Goal: Task Accomplishment & Management: Manage account settings

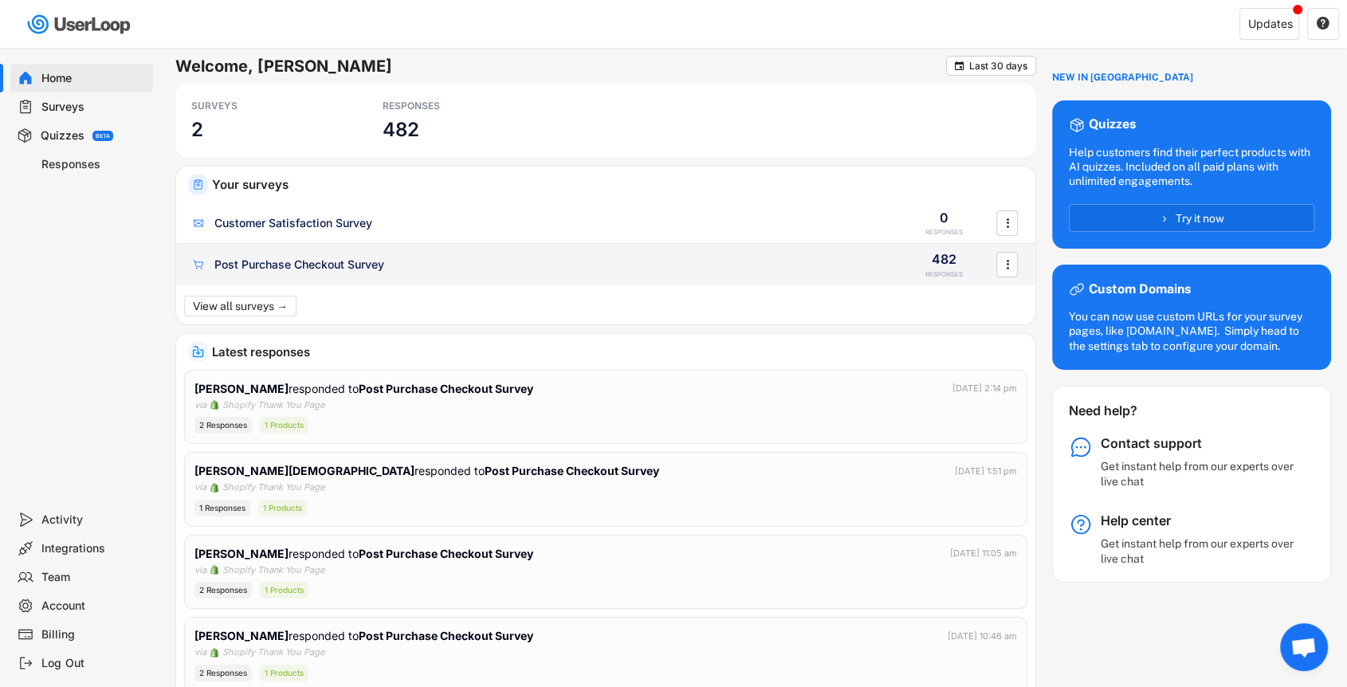
click at [337, 261] on div "Post Purchase Checkout Survey" at bounding box center [299, 265] width 170 height 16
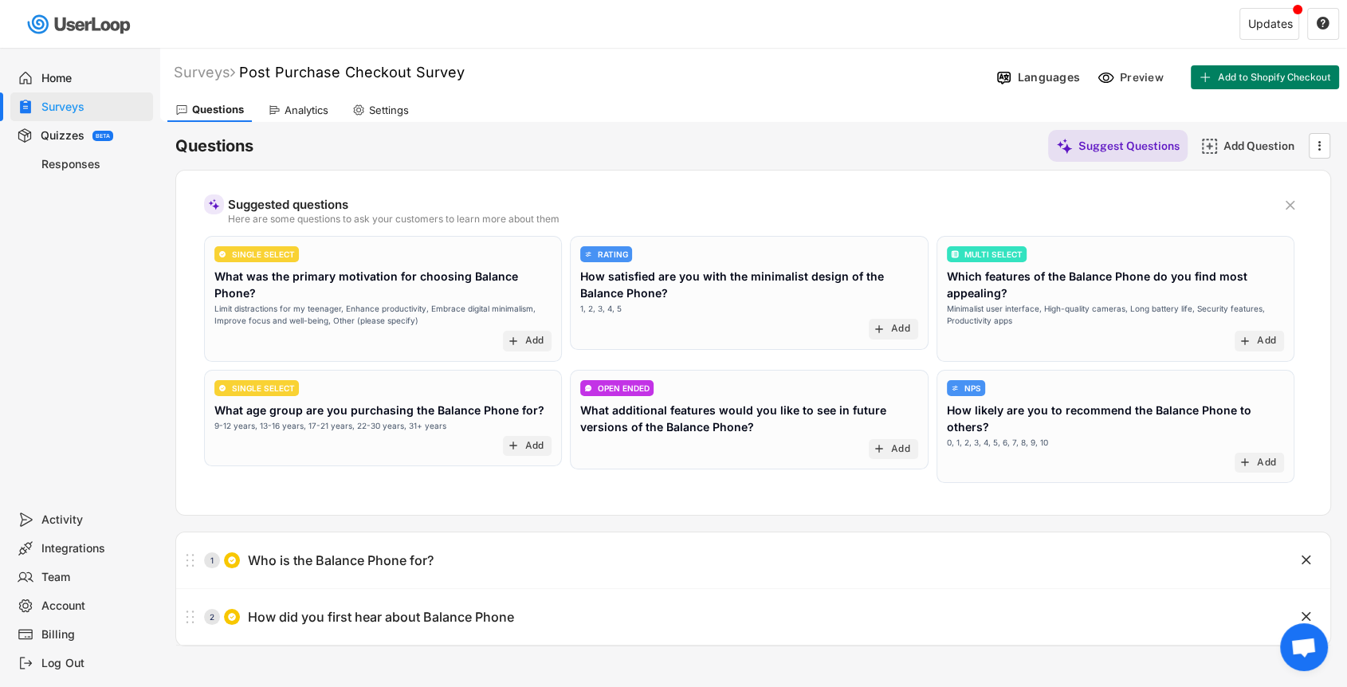
click at [318, 116] on div "Analytics" at bounding box center [307, 111] width 44 height 14
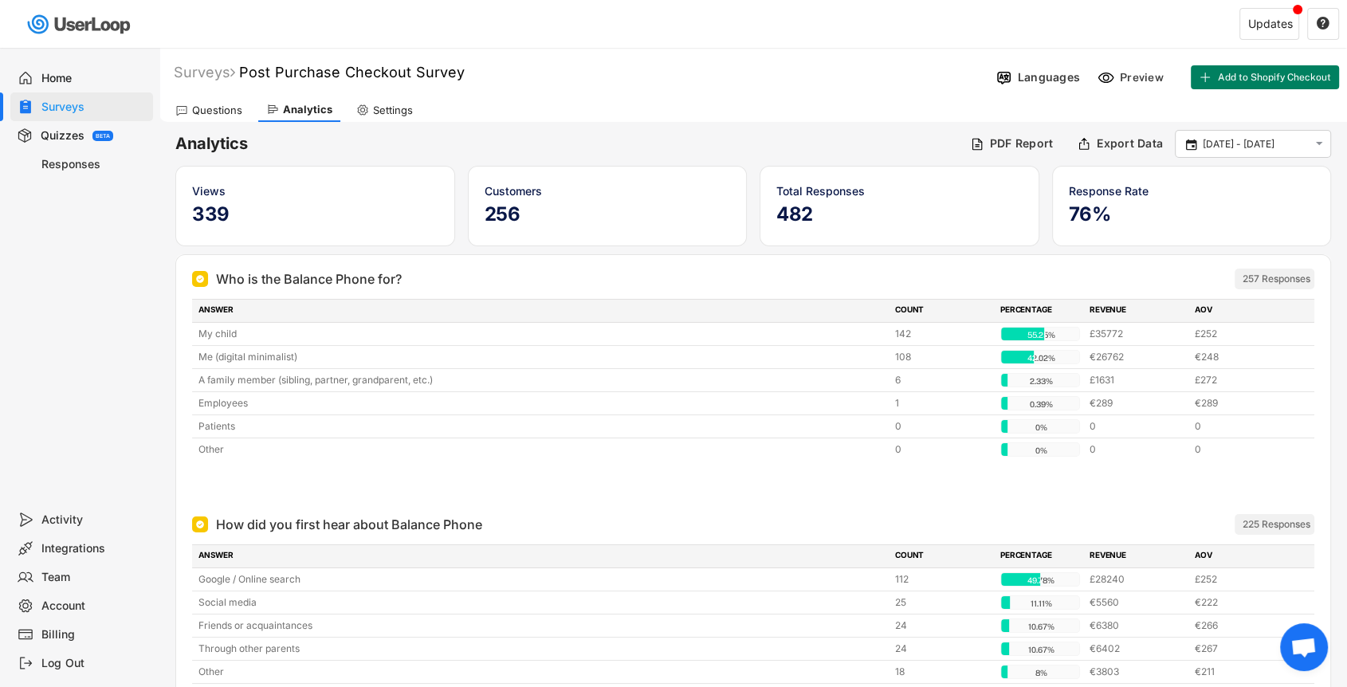
click at [993, 269] on div "Who is the Balance Phone for? 257 Responses" at bounding box center [753, 279] width 1122 height 21
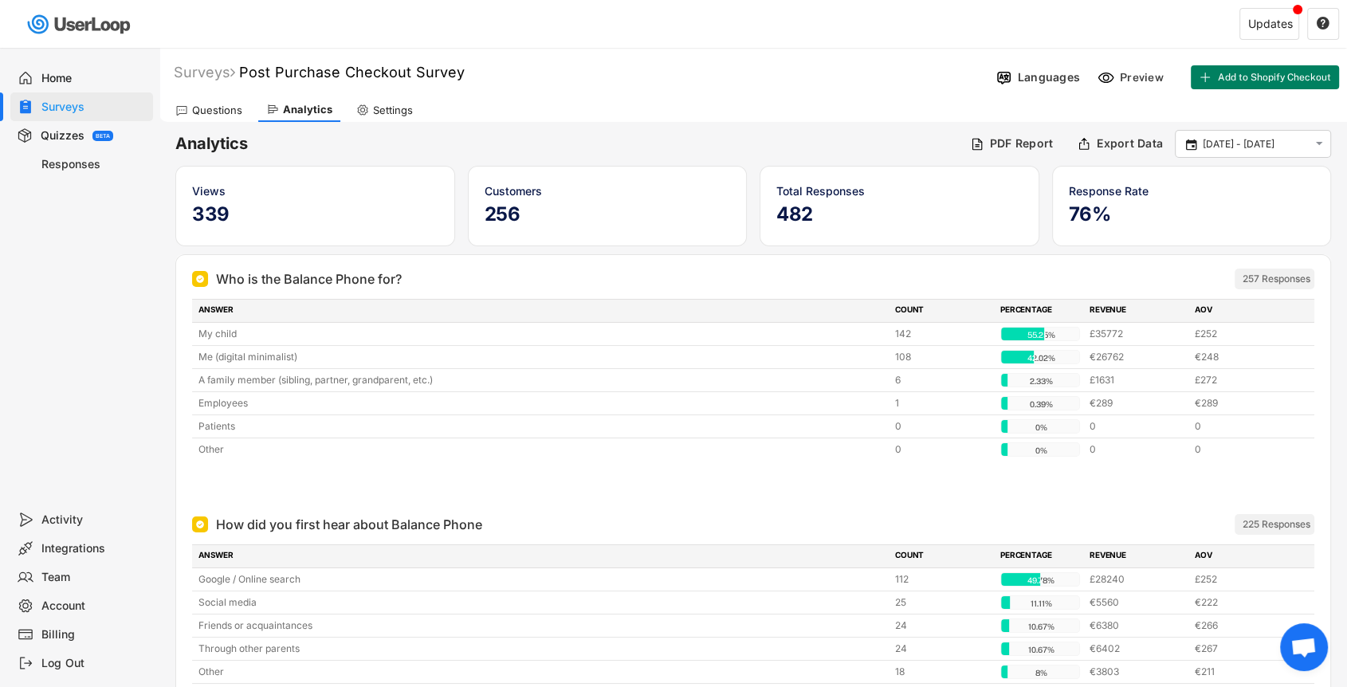
click at [993, 269] on div "Who is the Balance Phone for? 257 Responses" at bounding box center [753, 279] width 1122 height 21
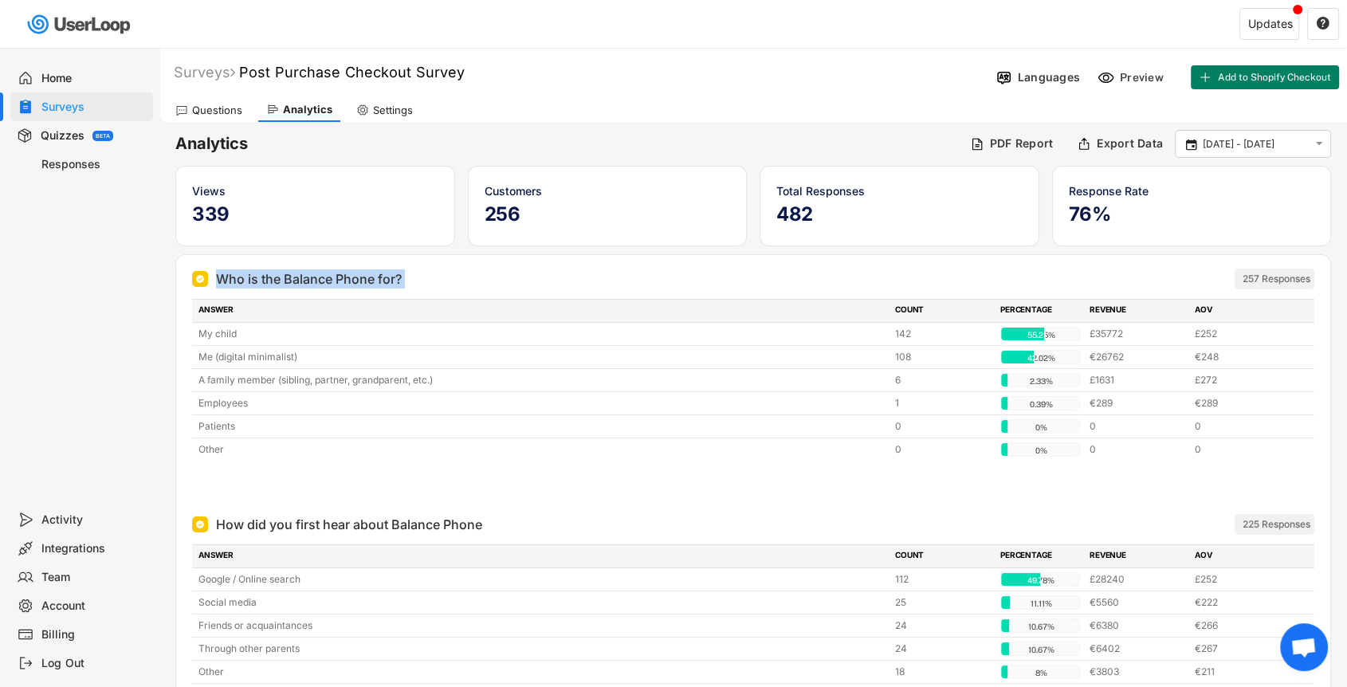
click at [993, 269] on div "Who is the Balance Phone for? 257 Responses" at bounding box center [753, 279] width 1122 height 21
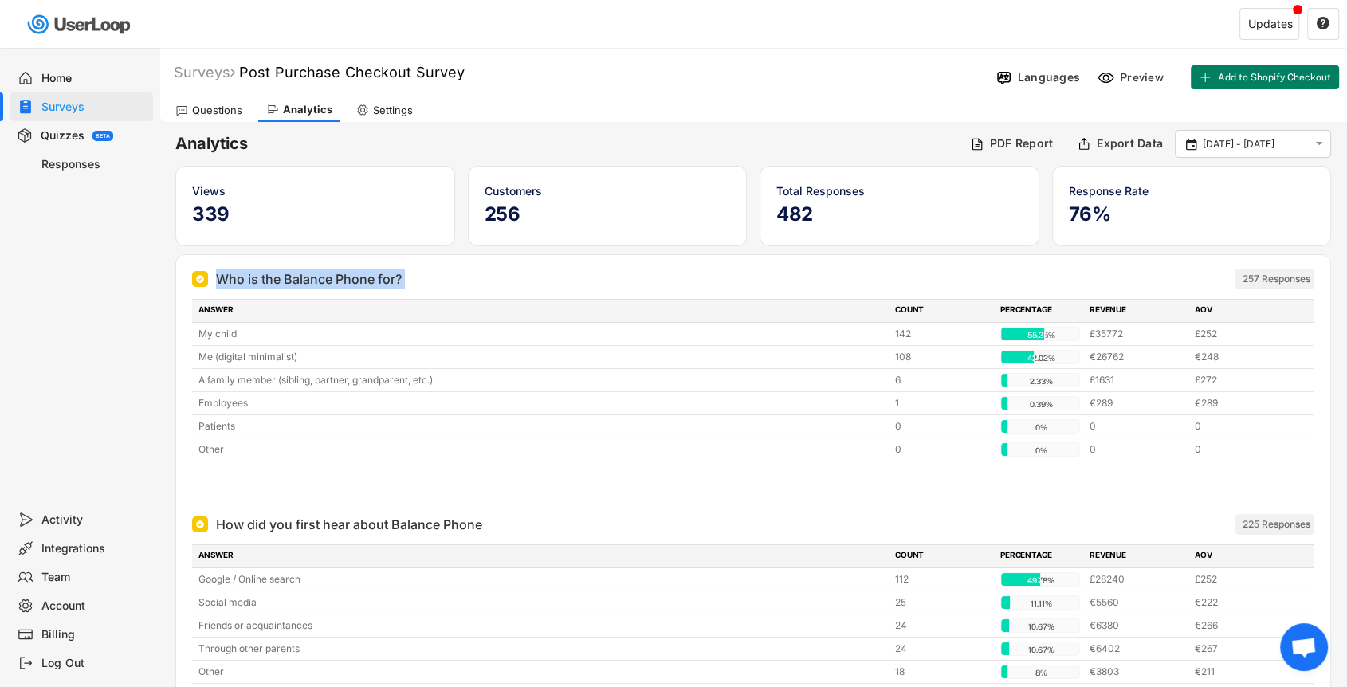
click at [993, 269] on div "Who is the Balance Phone for? 257 Responses" at bounding box center [753, 279] width 1122 height 21
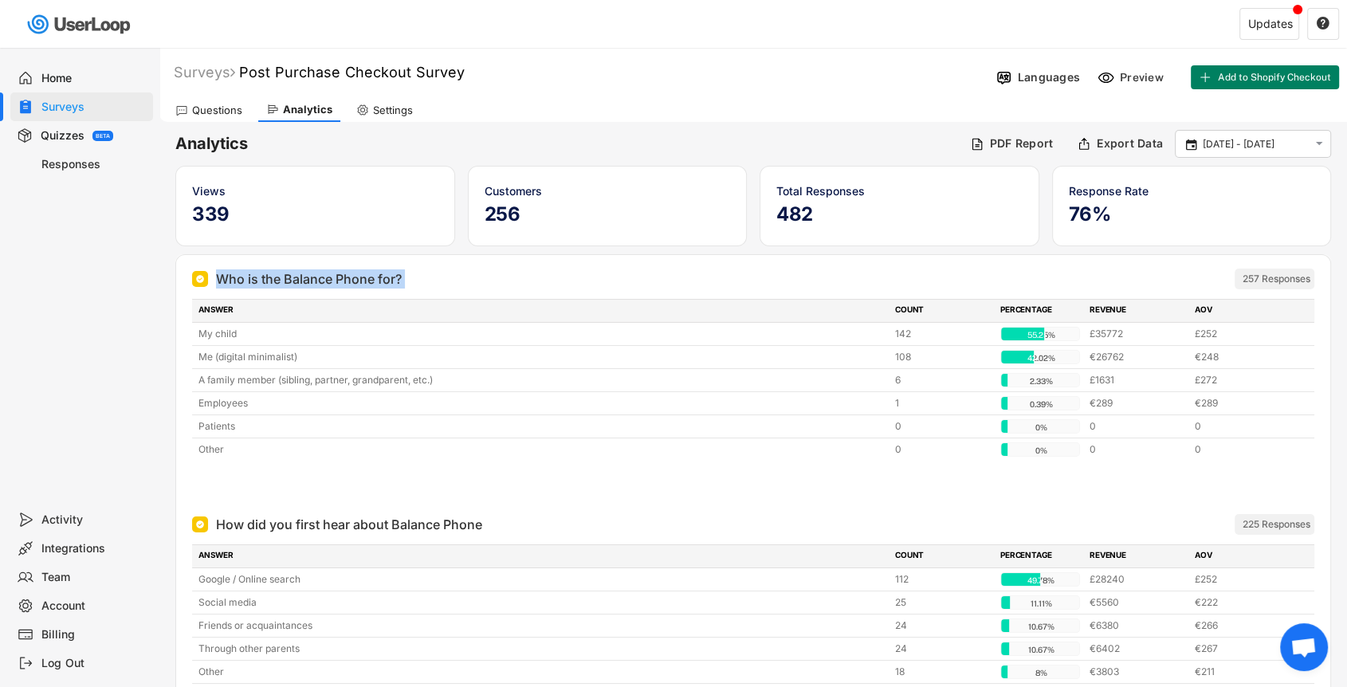
click at [993, 269] on div "Who is the Balance Phone for? 257 Responses" at bounding box center [753, 279] width 1122 height 21
click at [1016, 84] on div "Languages" at bounding box center [1037, 77] width 94 height 24
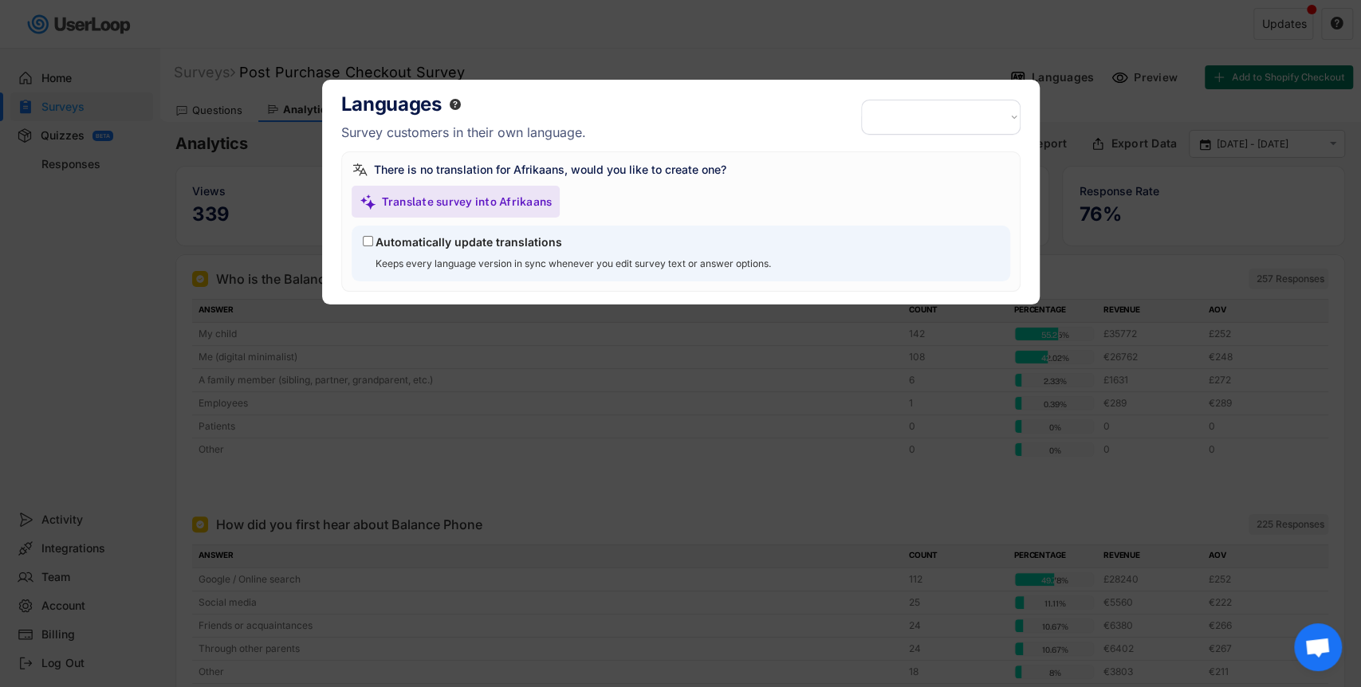
select select ""es""
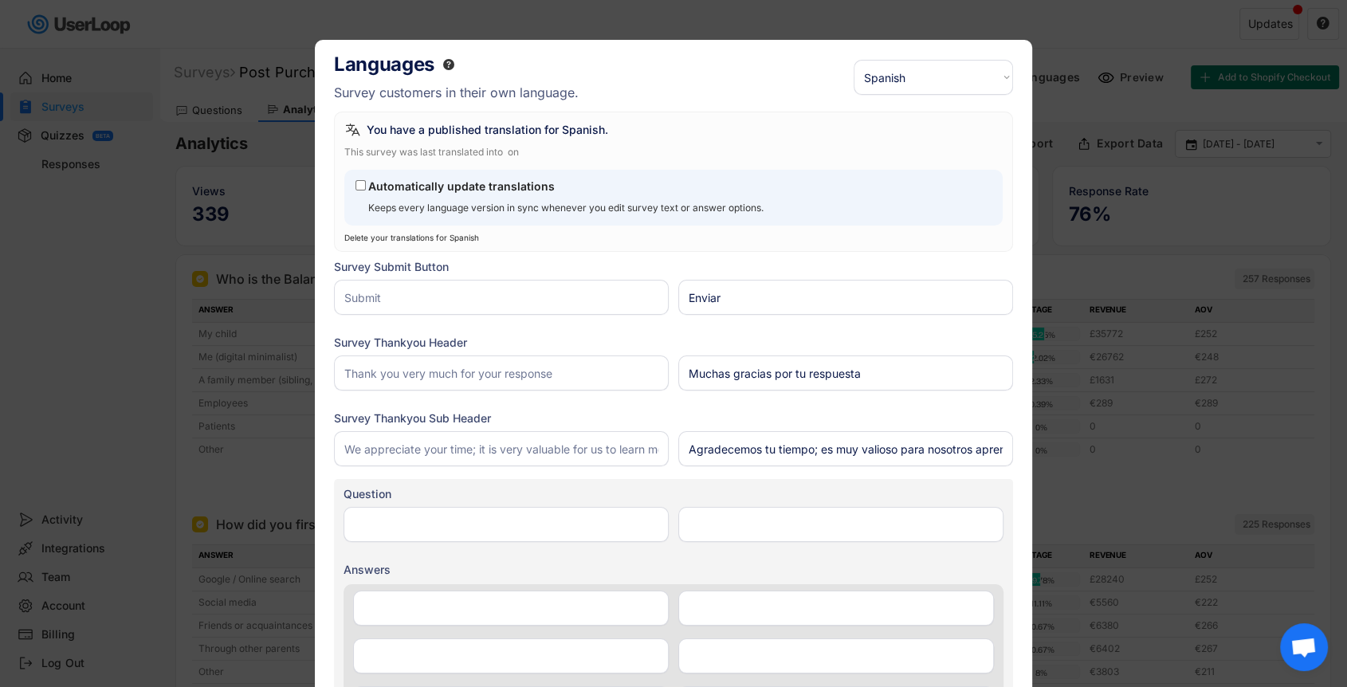
type input "Who is the Balance Phone for?"
type input "¿Para quién es el Balance Phone?"
type input "Me (digital minimalist)"
type input "Yo (minimalista digital)"
type input "My child"
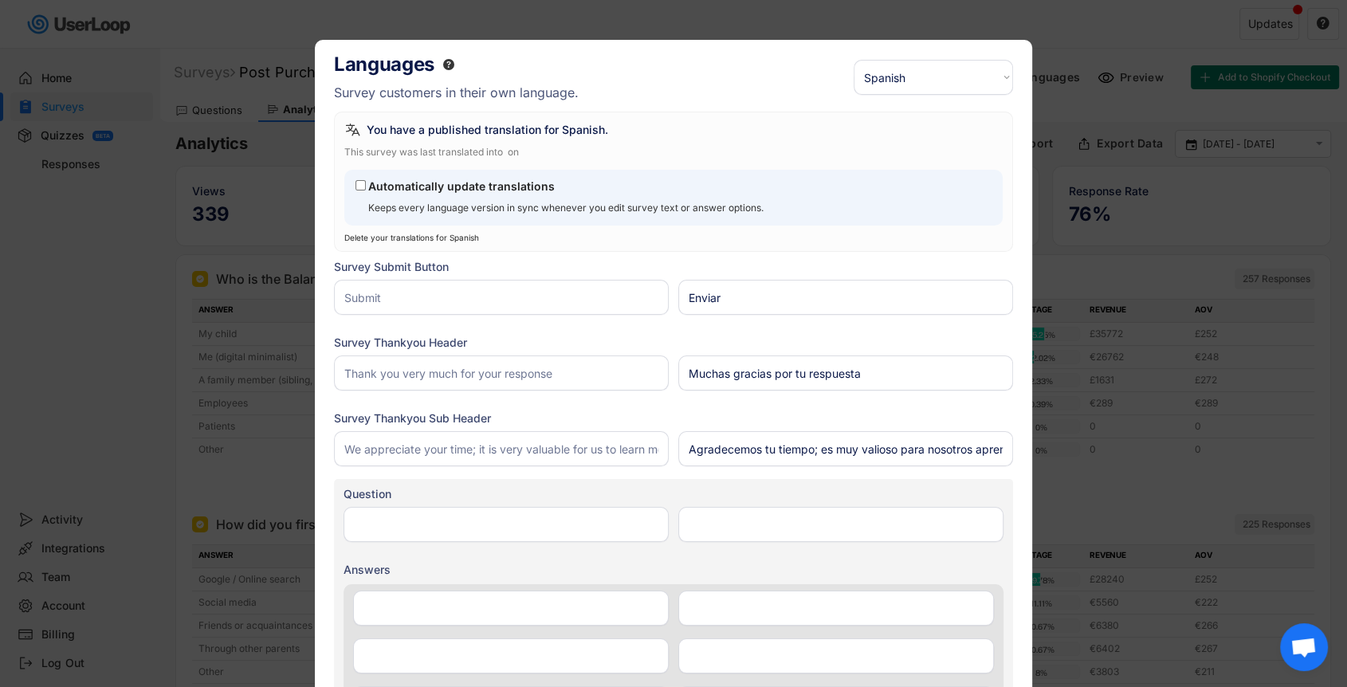
type input "Mi hijo/a"
type input "A family member (sibling, partner, grandparent, etc.)"
type input "Un familiar (hermano, pareja, abuelo, etc.)"
type input "Patients"
type input "Pacientes"
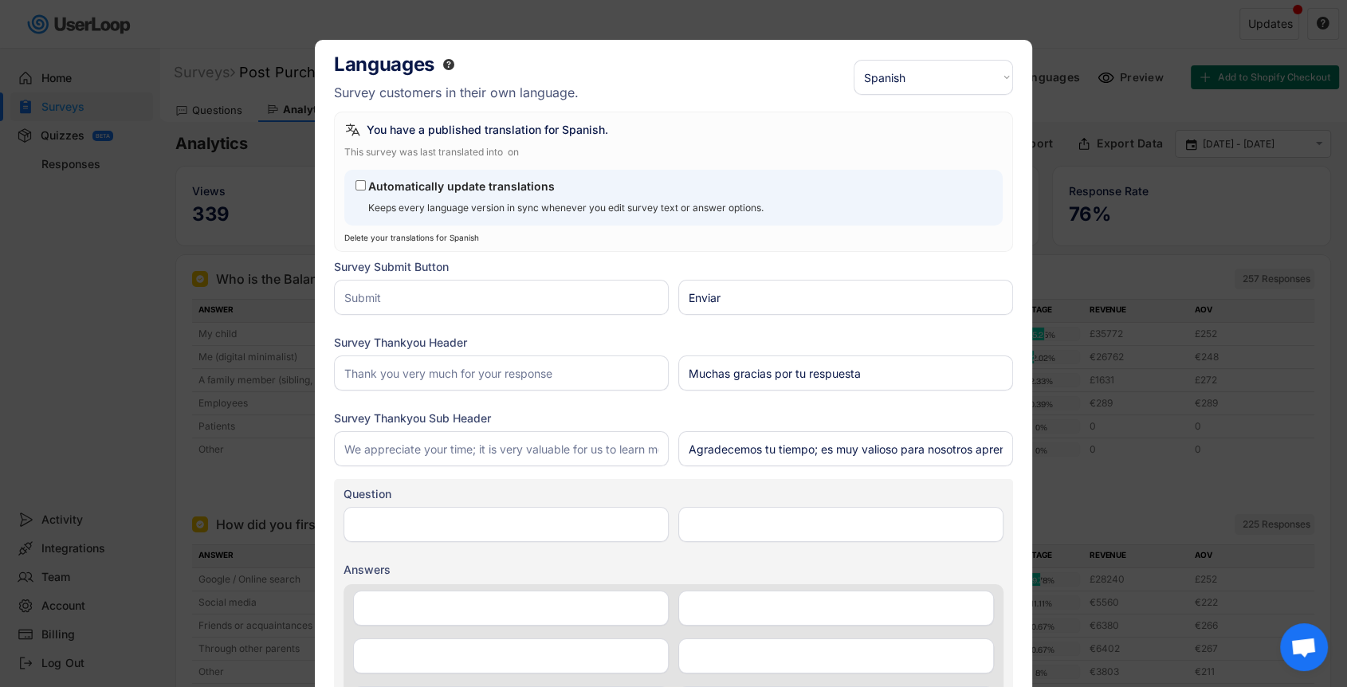
type input "Employees"
type input "Empleados"
type input "Other"
type input "Otro"
type input "How did you first hear about Balance Phone"
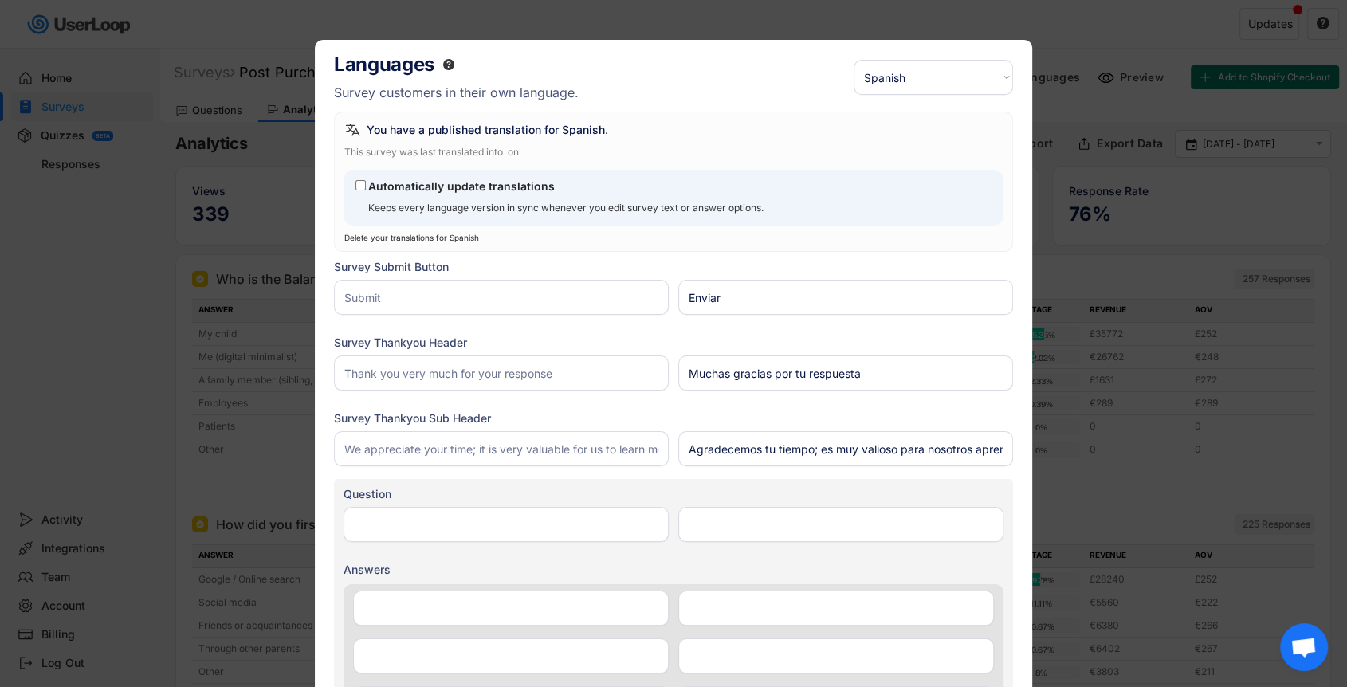
type input "¿Cómo conociste por primera vez de Balance Phone?"
type input "Google / Online search"
type input "Google / Búsqueda online"
type input "Family association"
type input "Asociación familiar"
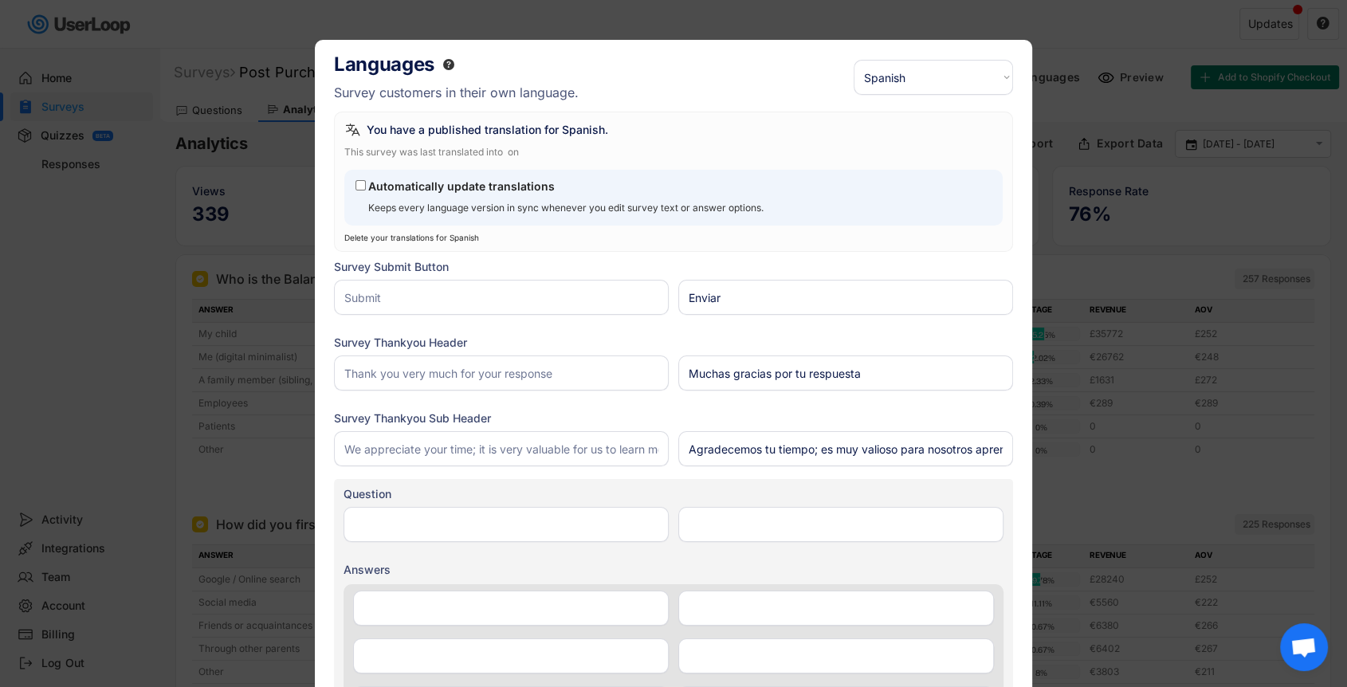
type input "Through other parents"
type input "A través de otros padres"
type input "School"
type input "Escuela"
type input "Psychological center"
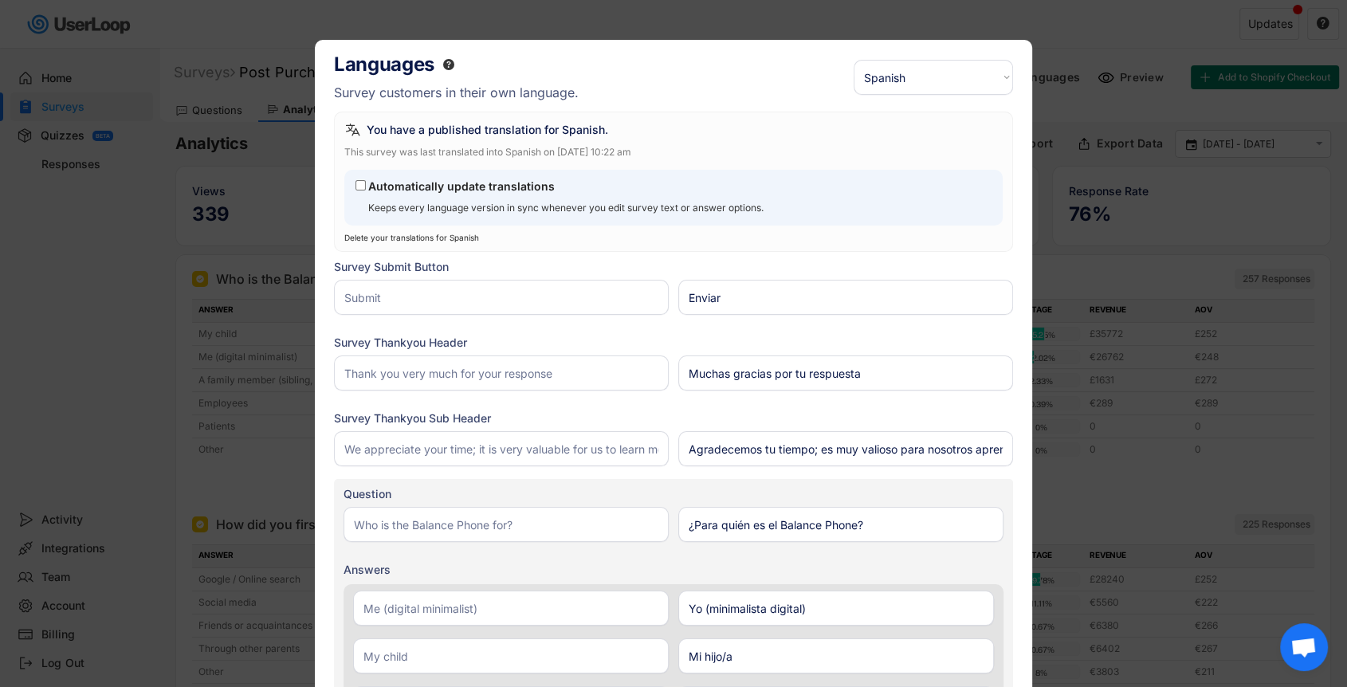
type input "Centro psicológico"
type input "Social media"
type input "Redes sociales"
type input "Friends or acquaintances"
type input "Amigos o conocidos"
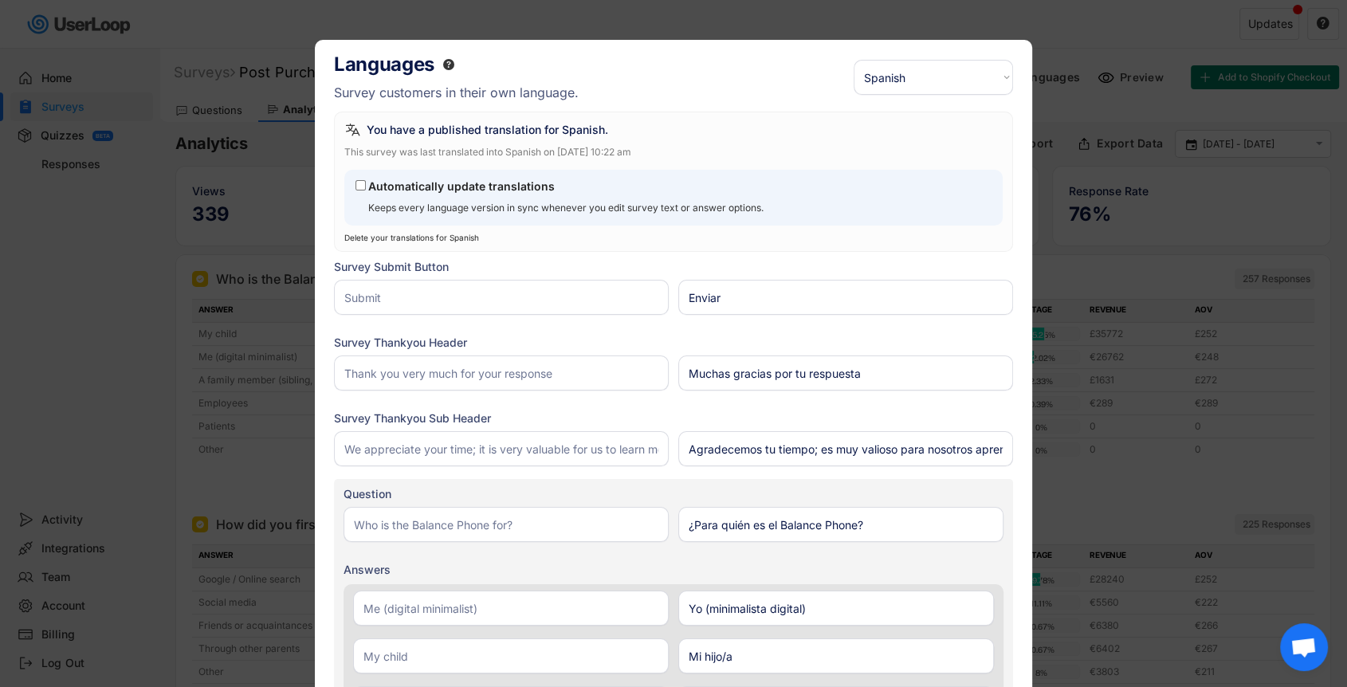
type input "Other"
type input "Otro"
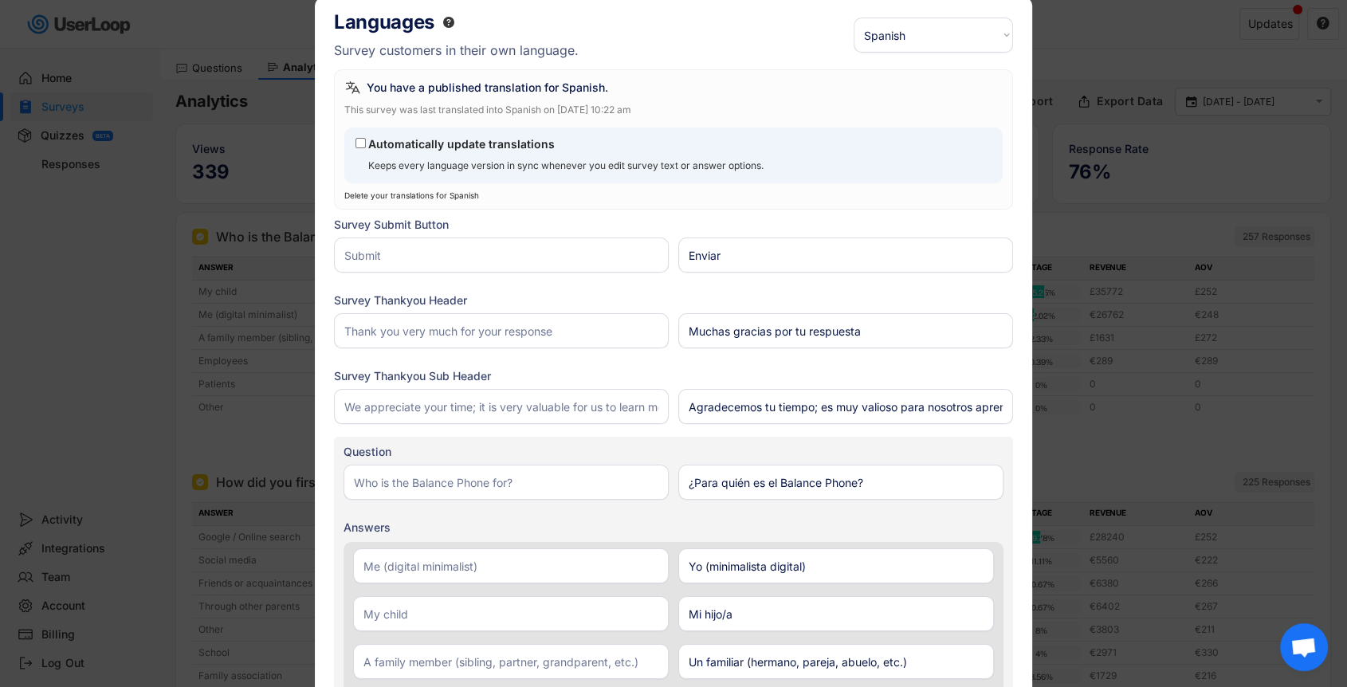
scroll to position [66, 0]
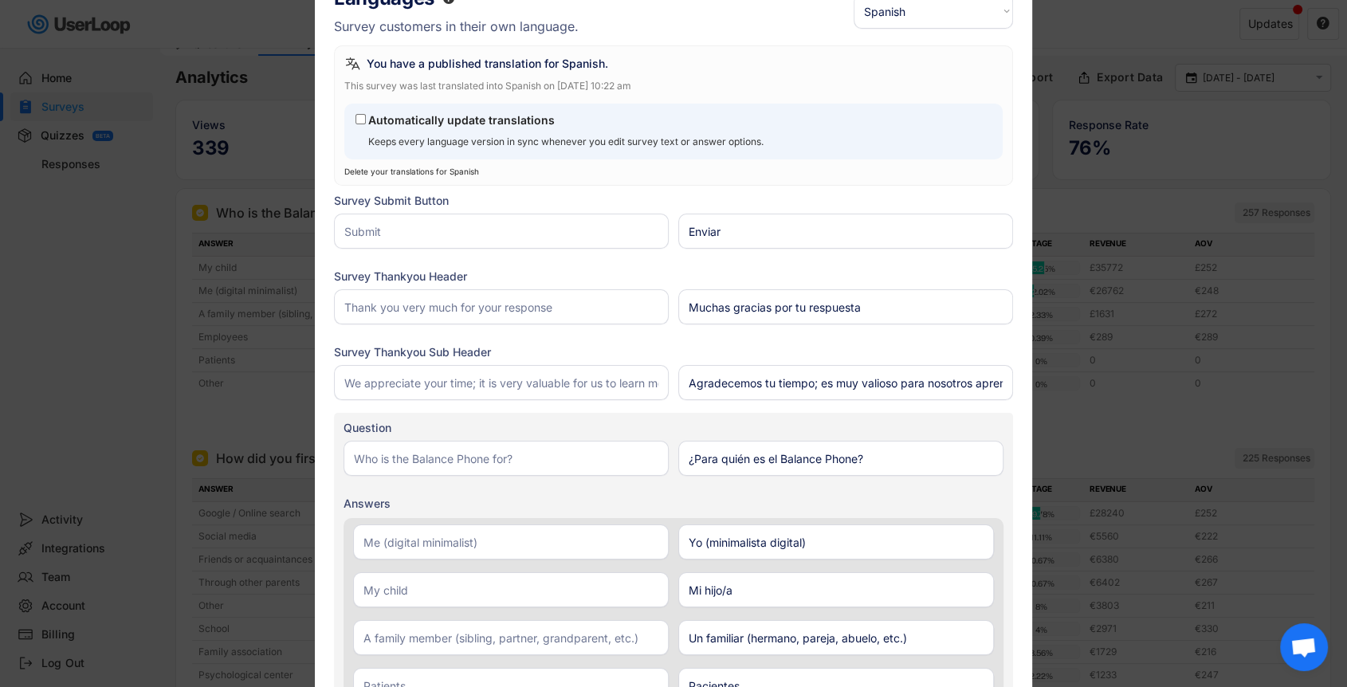
click at [782, 453] on input "input" at bounding box center [840, 458] width 325 height 35
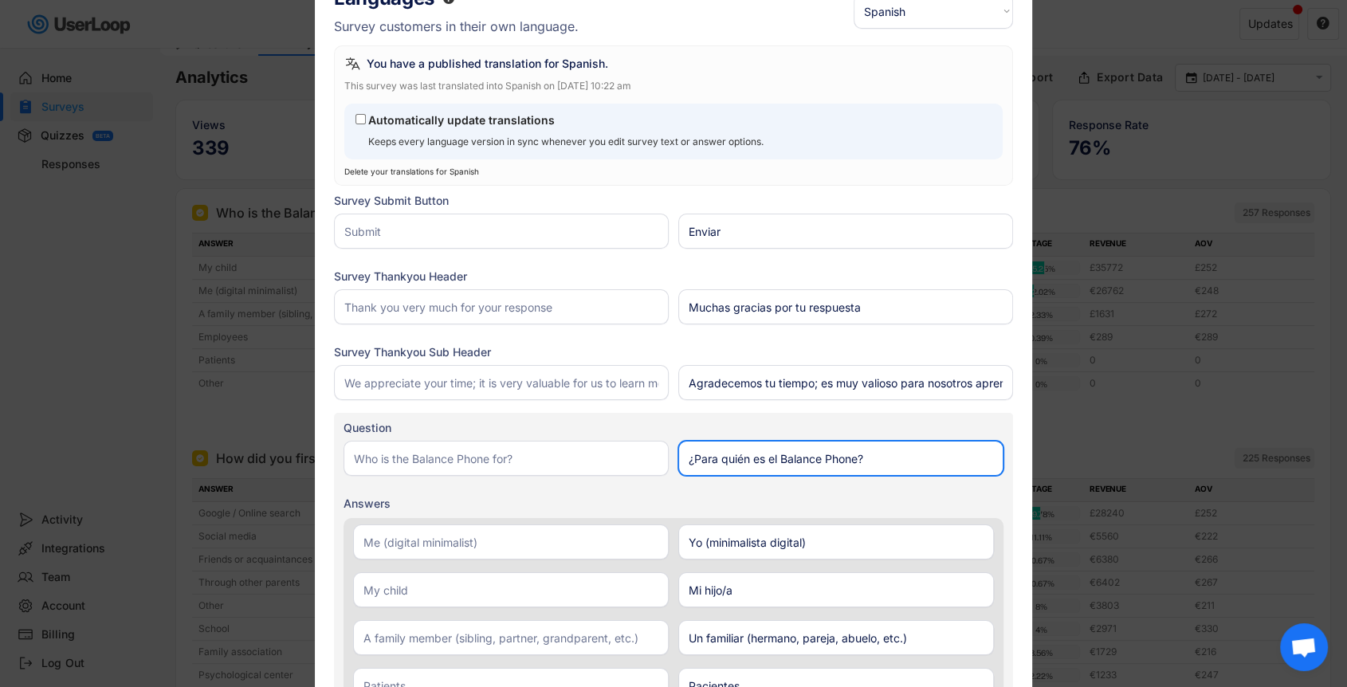
click at [782, 453] on input "input" at bounding box center [840, 458] width 325 height 35
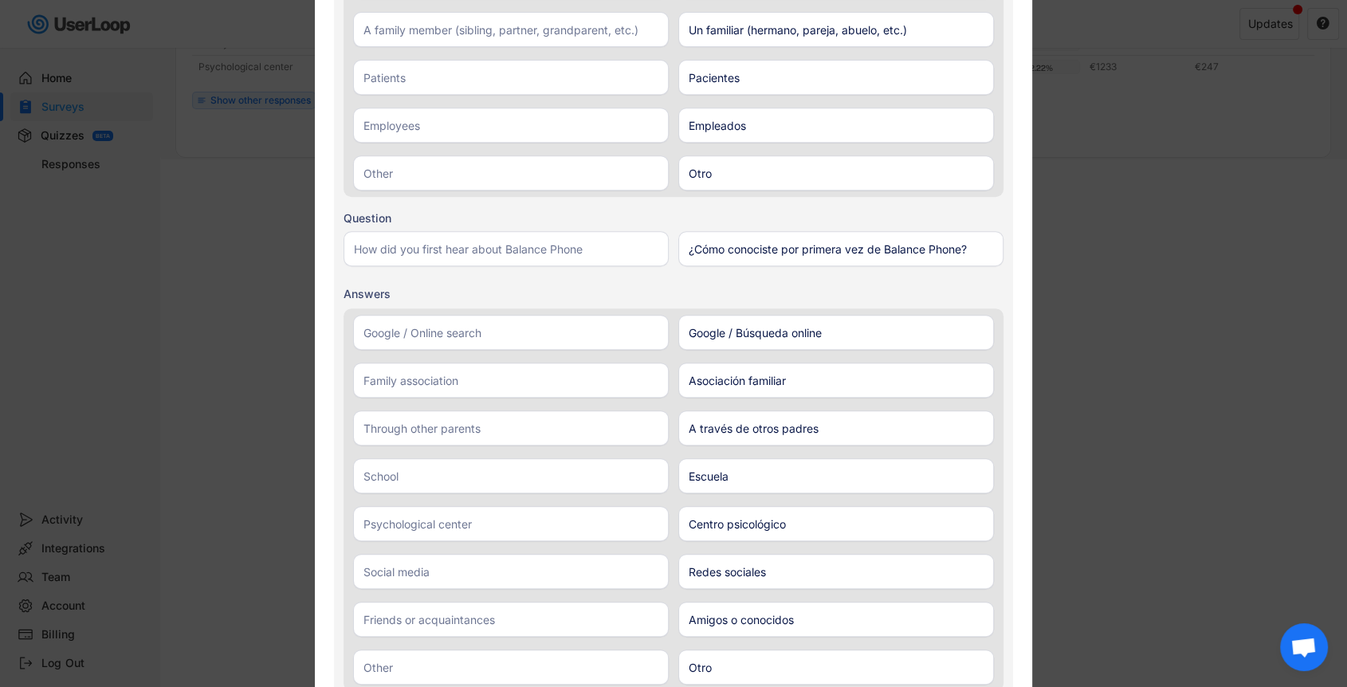
scroll to position [666, 0]
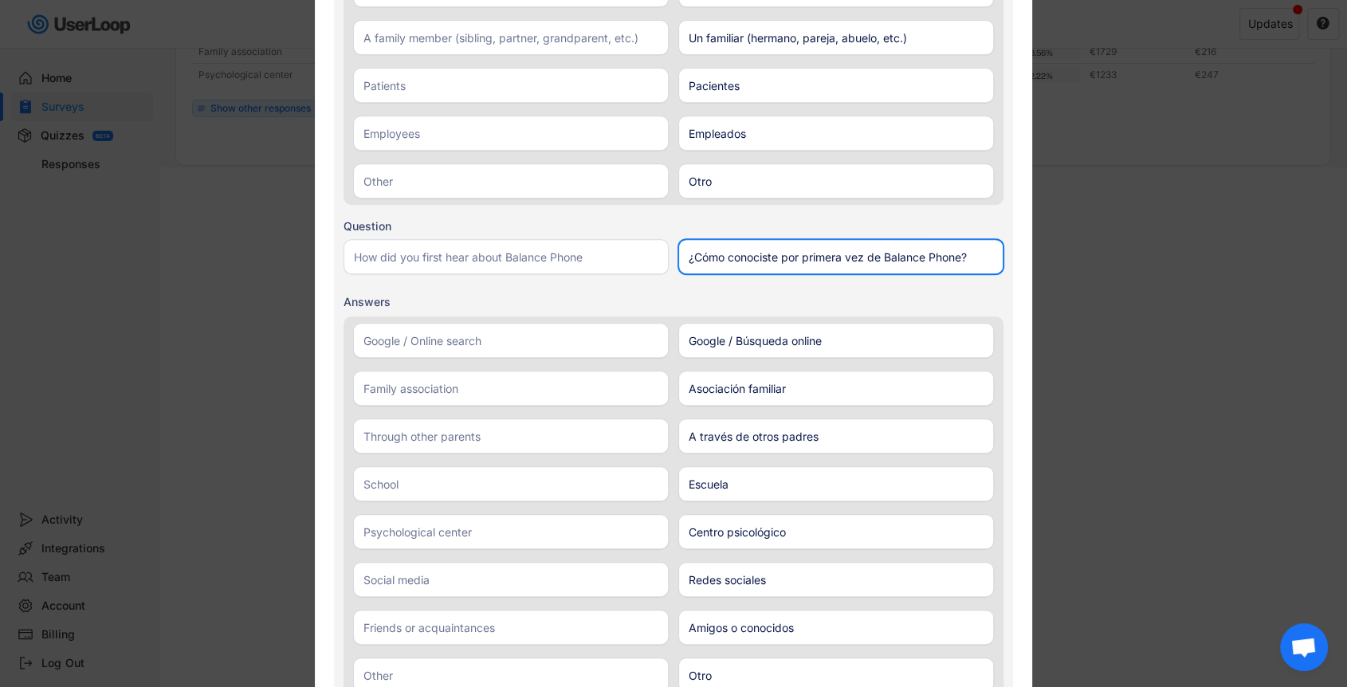
click at [761, 263] on input "input" at bounding box center [840, 256] width 325 height 35
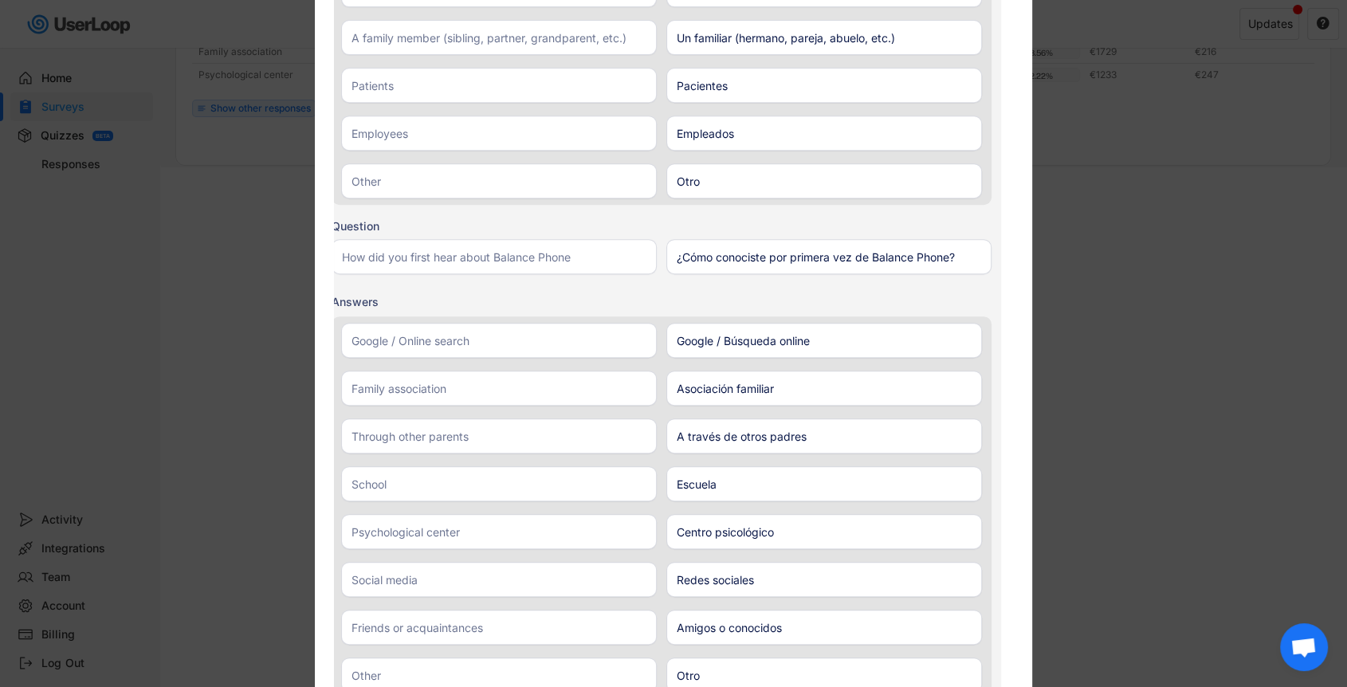
scroll to position [0, 0]
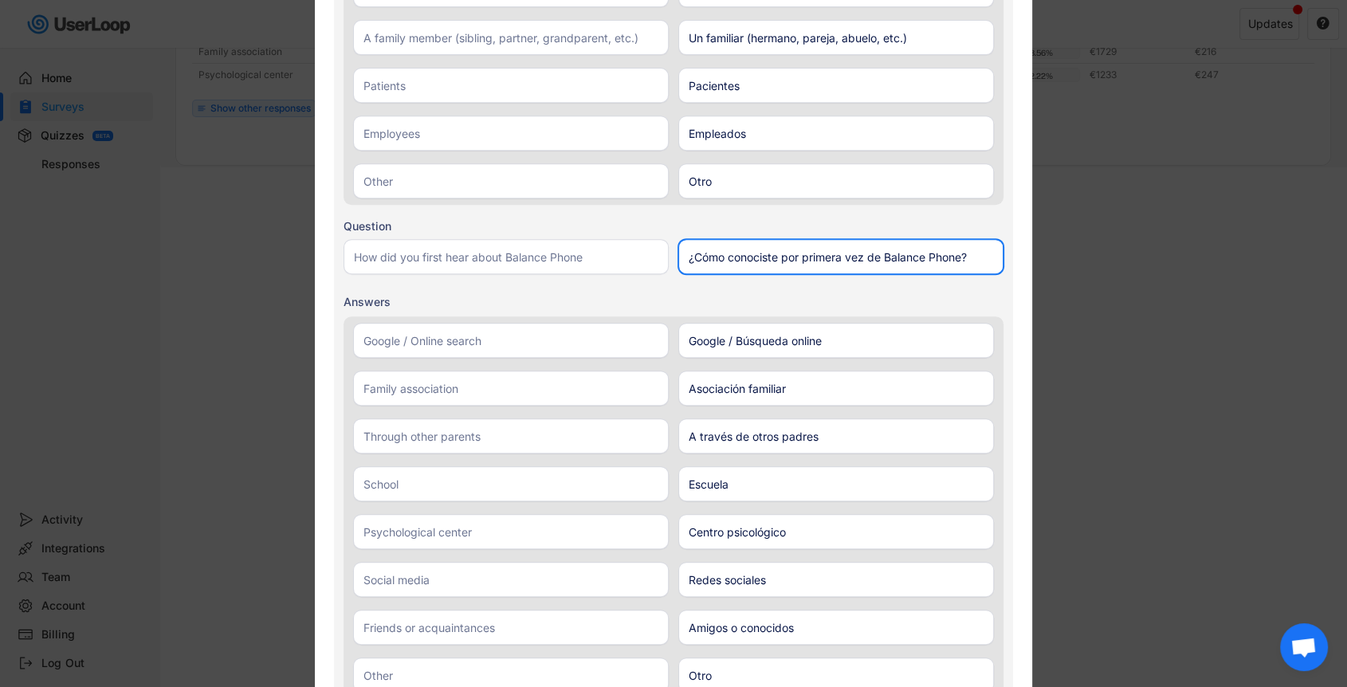
click at [697, 256] on input "input" at bounding box center [840, 256] width 325 height 35
drag, startPoint x: 694, startPoint y: 255, endPoint x: 778, endPoint y: 257, distance: 83.7
click at [778, 257] on input "input" at bounding box center [840, 256] width 325 height 35
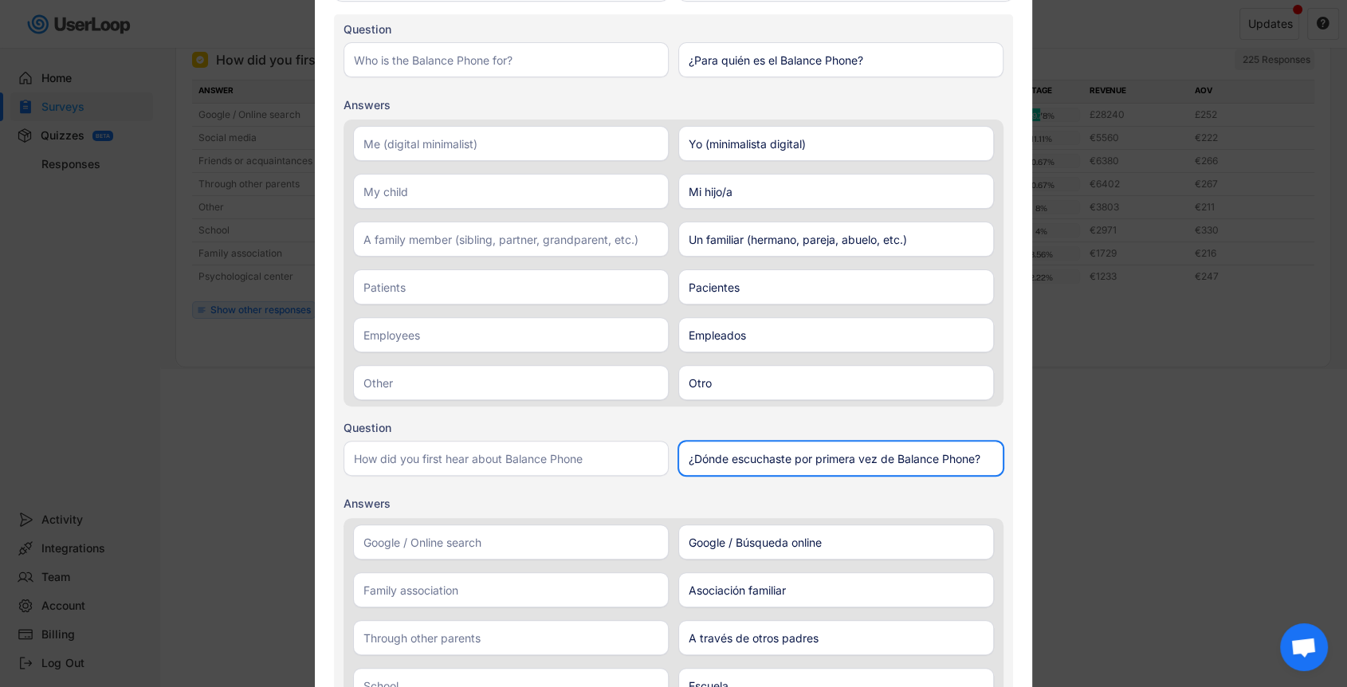
scroll to position [481, 0]
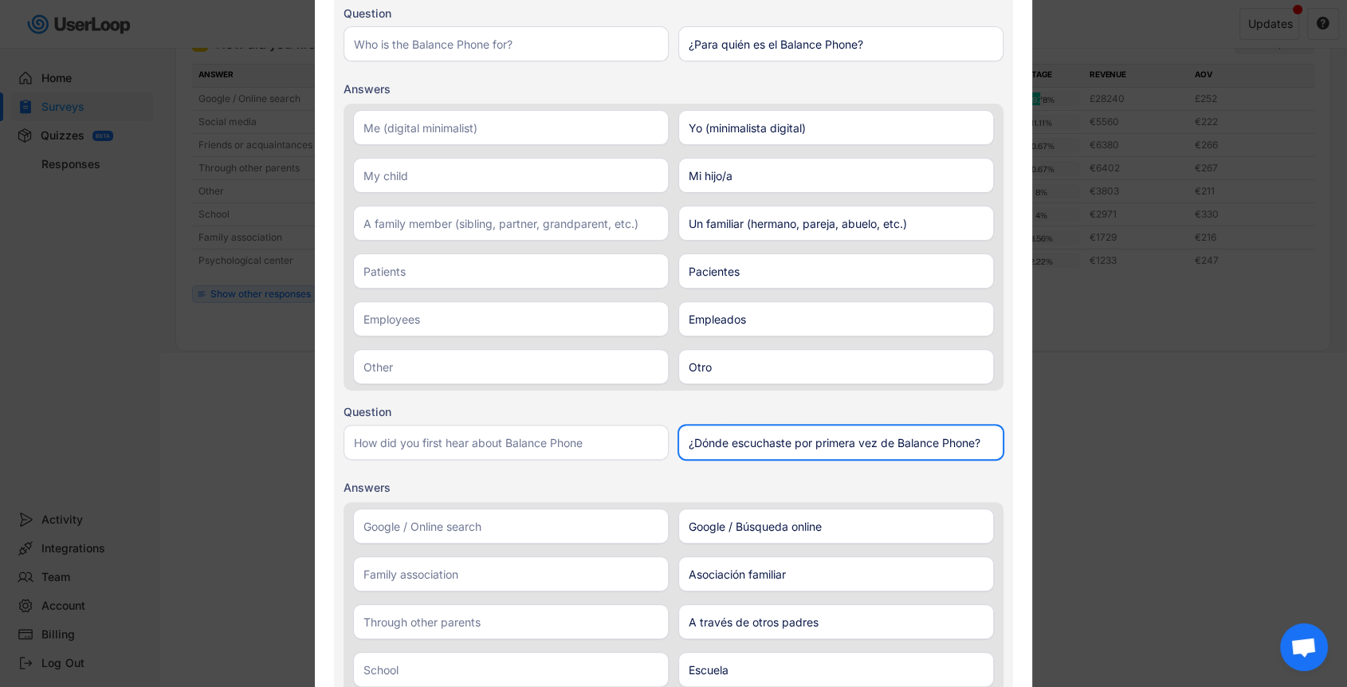
type input "¿Dónde escuchaste por primera vez de Balance Phone?"
click at [991, 403] on div "Question" at bounding box center [674, 437] width 660 height 69
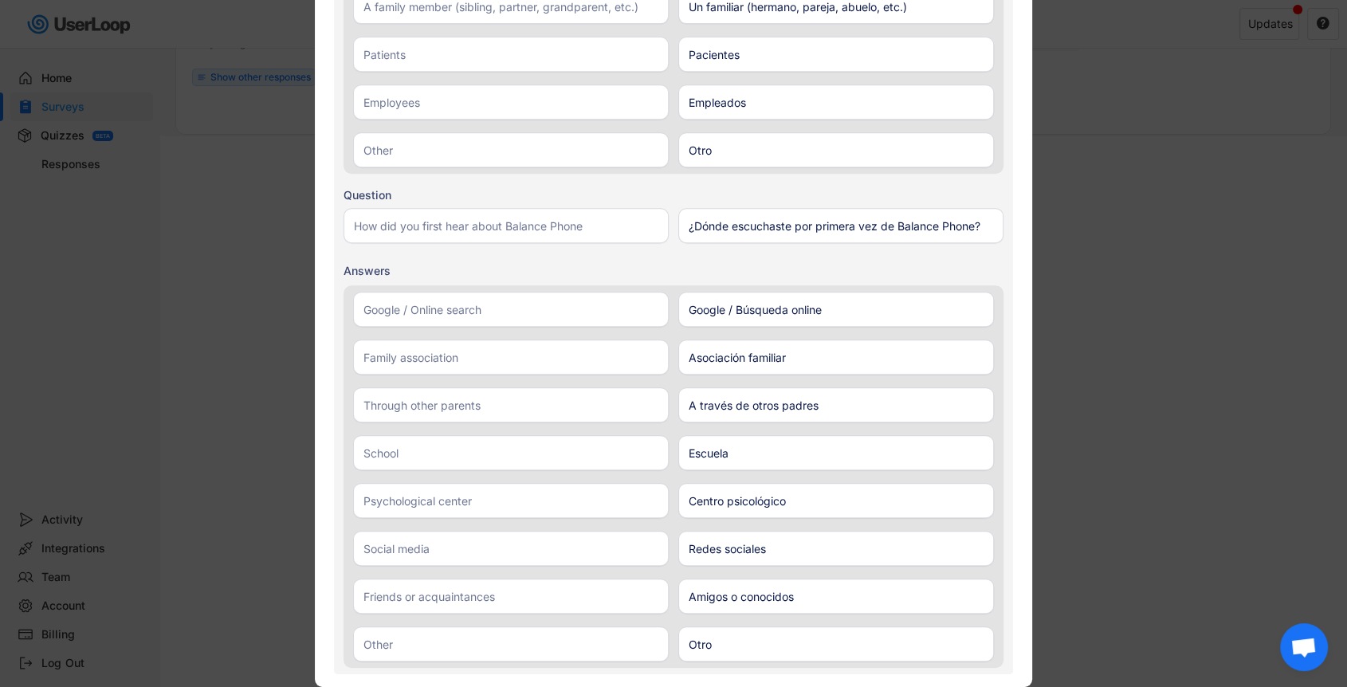
click at [1082, 387] on div at bounding box center [673, 343] width 1347 height 687
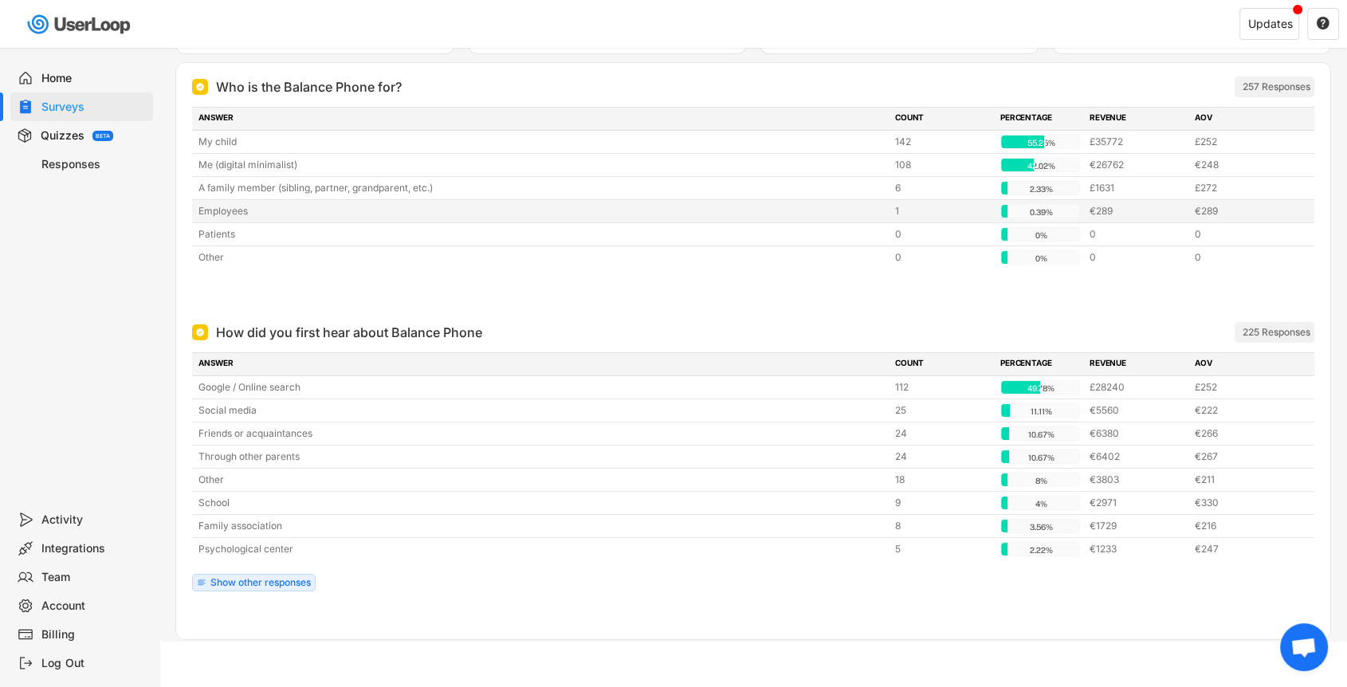
scroll to position [0, 0]
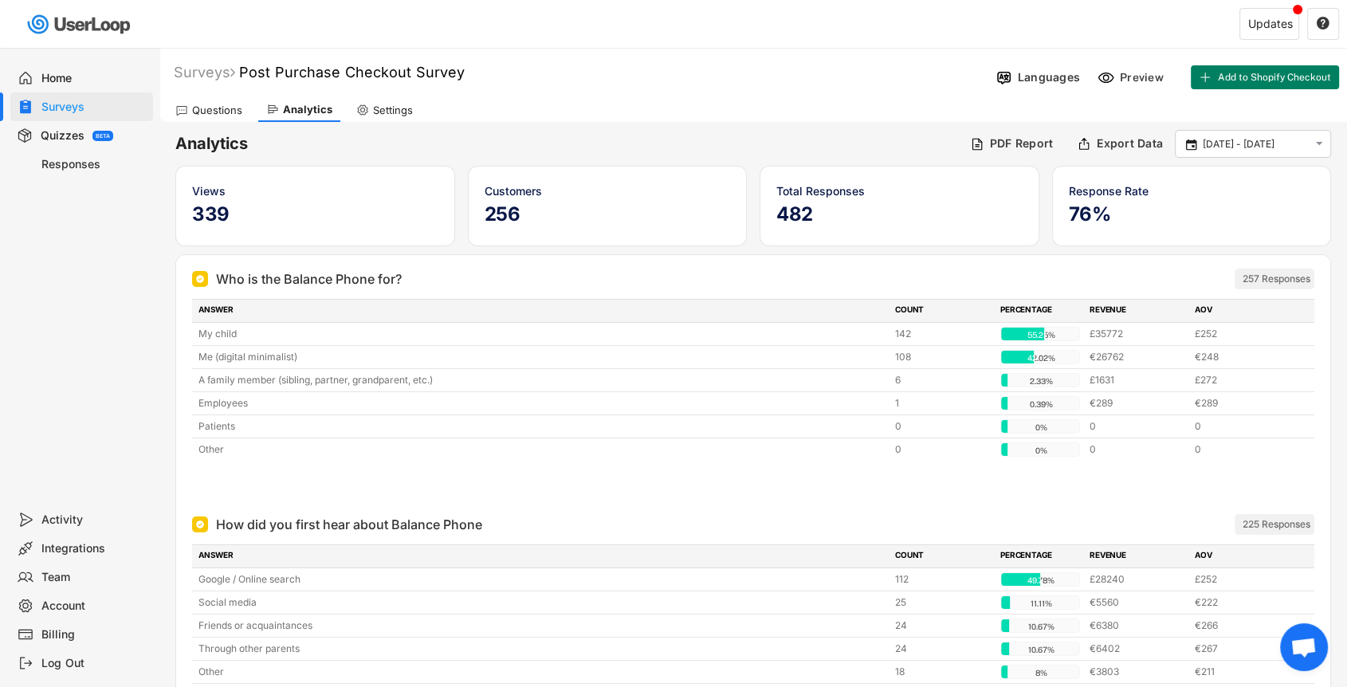
click at [1039, 72] on div "Languages" at bounding box center [1049, 77] width 62 height 14
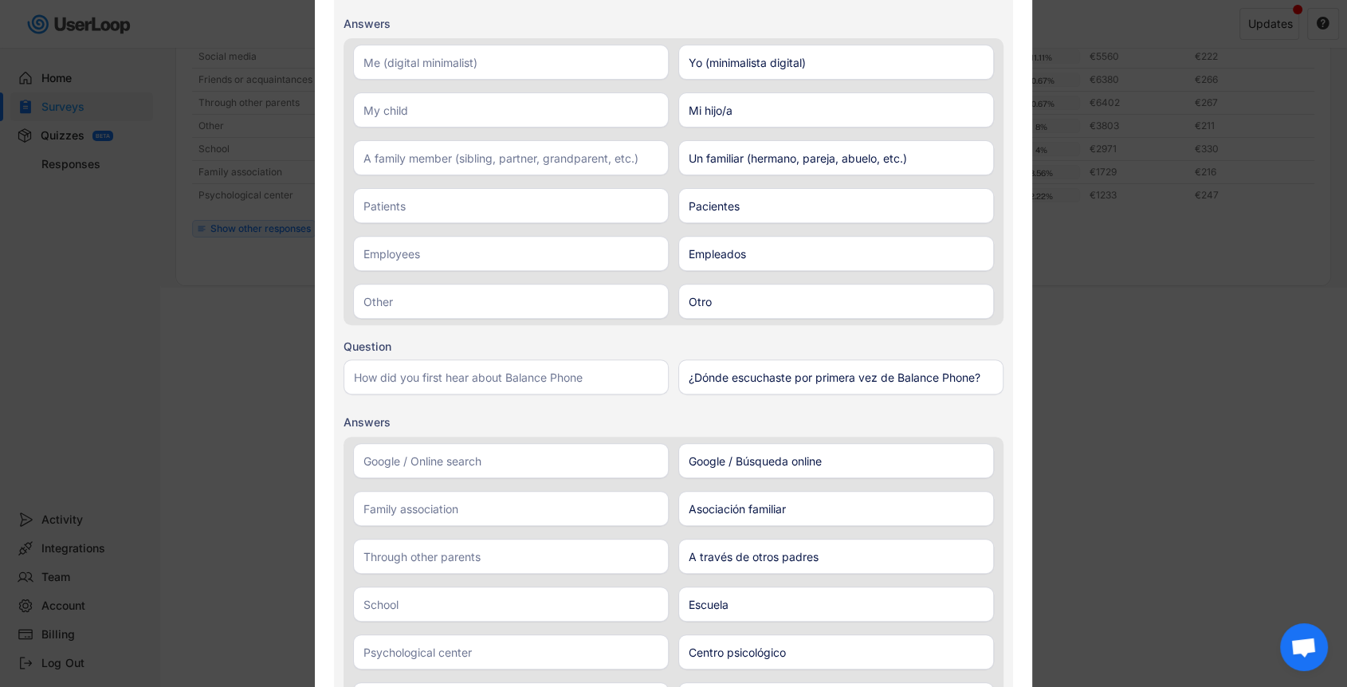
scroll to position [710, 0]
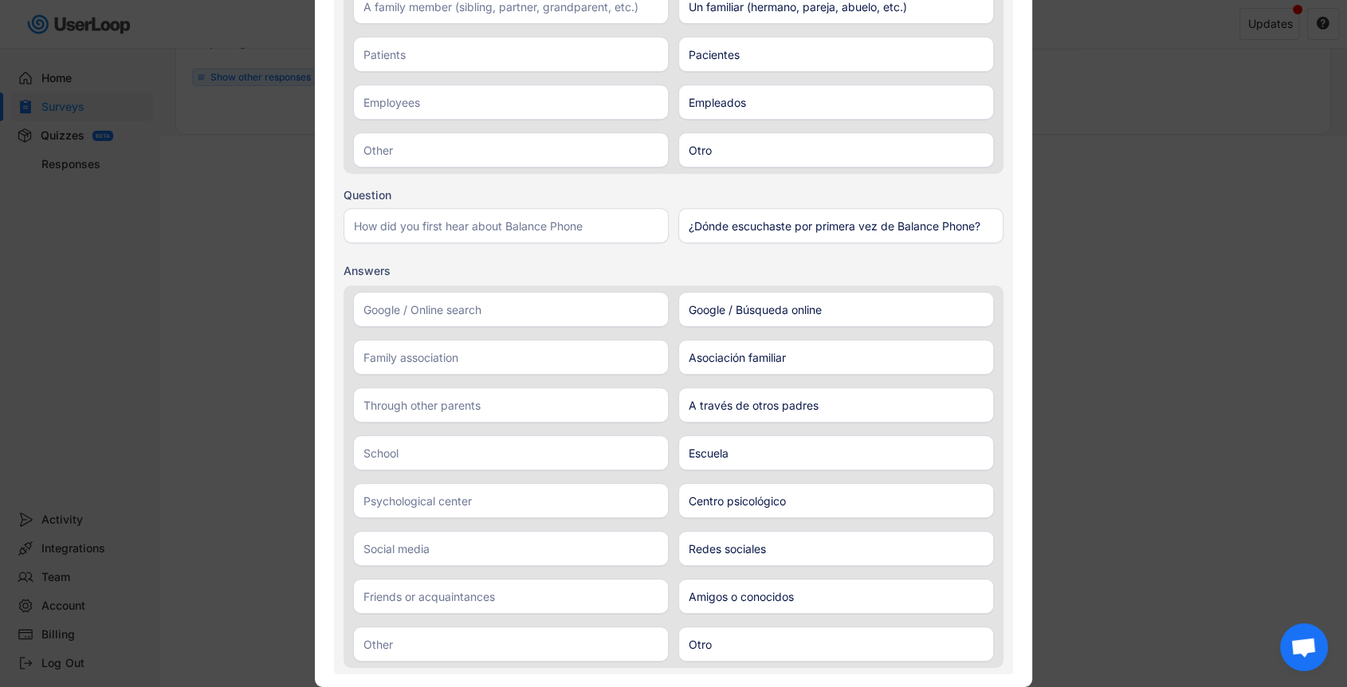
click at [1179, 272] on div at bounding box center [673, 343] width 1347 height 687
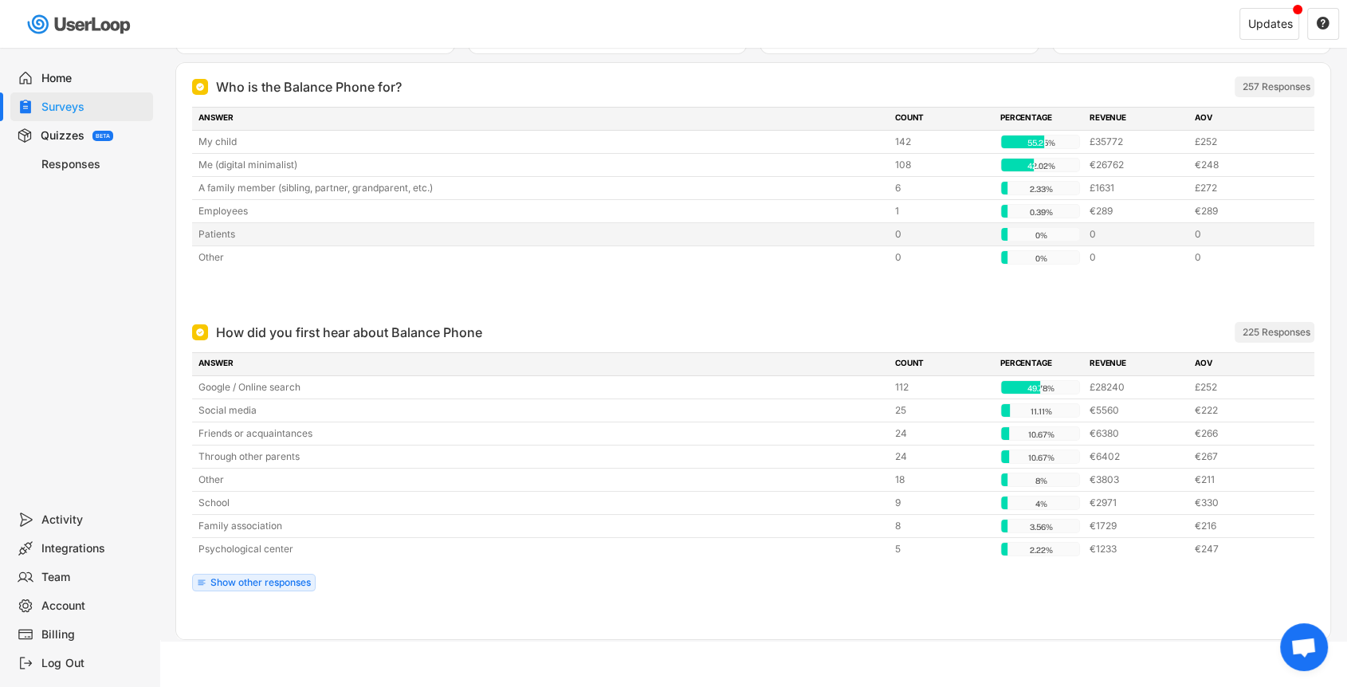
scroll to position [0, 0]
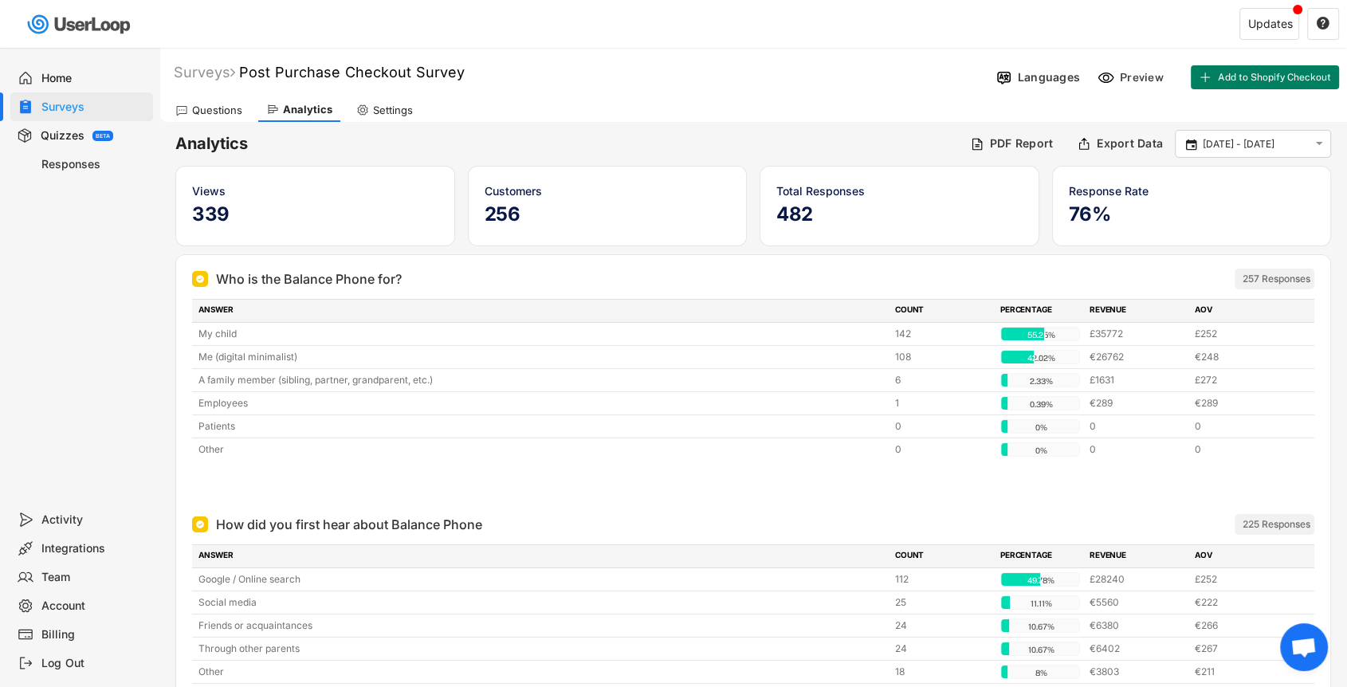
click at [57, 577] on div "Team" at bounding box center [93, 577] width 105 height 15
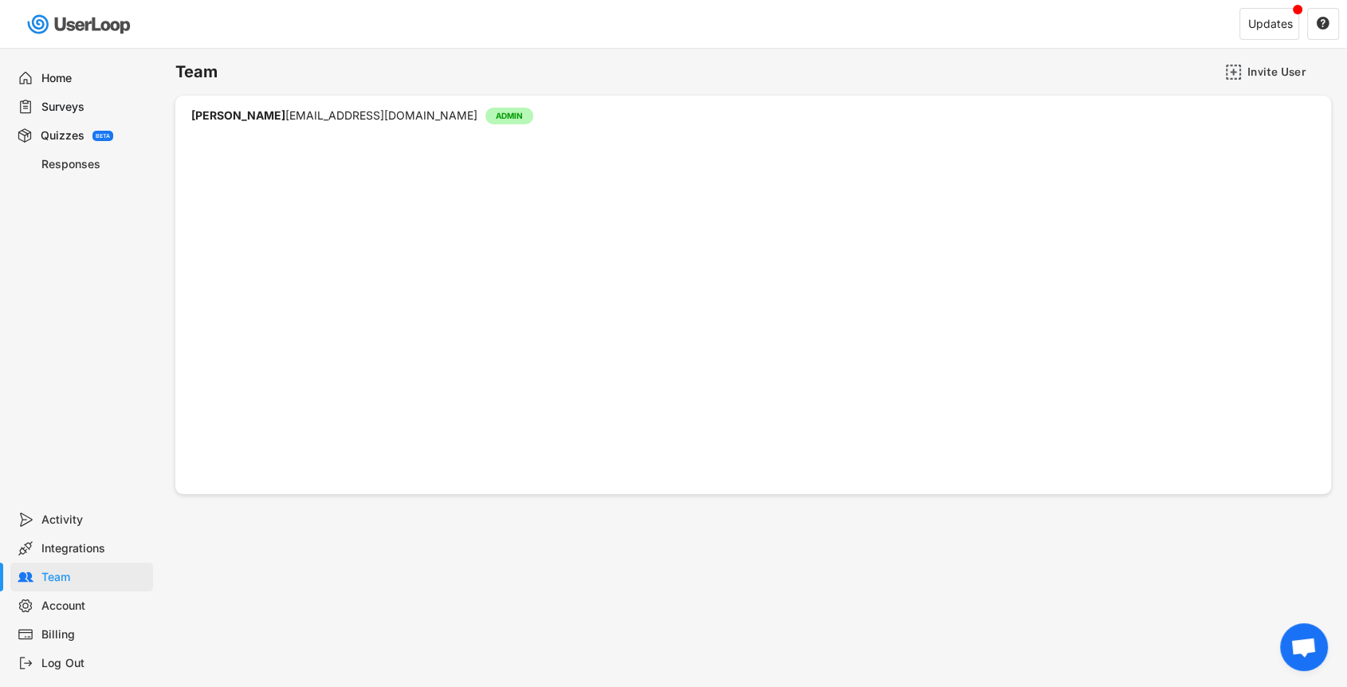
click at [69, 606] on div "Account" at bounding box center [93, 606] width 105 height 15
select select ""en""
select select ""1_week""
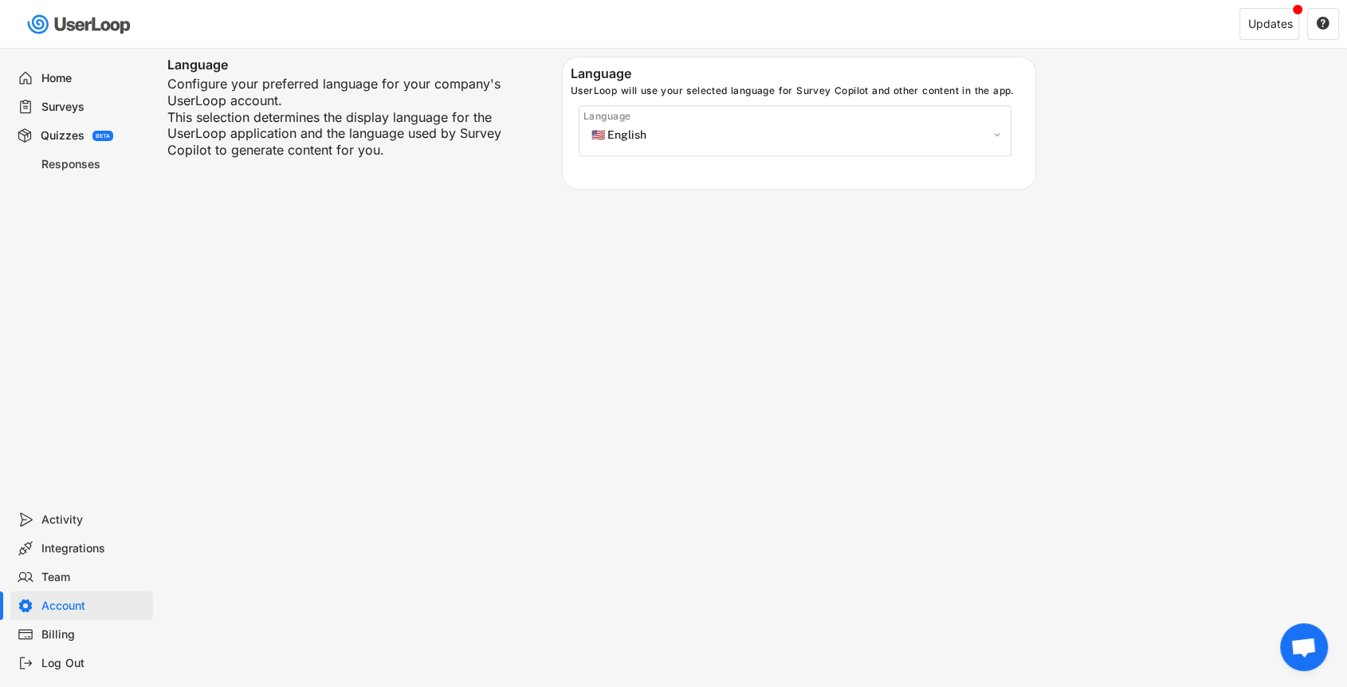
scroll to position [771, 0]
